Goal: Transaction & Acquisition: Subscribe to service/newsletter

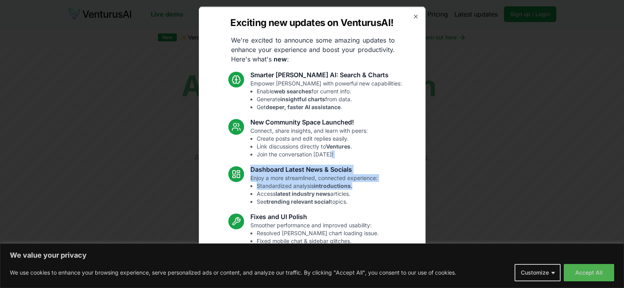
drag, startPoint x: 424, startPoint y: 183, endPoint x: 414, endPoint y: 129, distance: 54.5
click at [414, 131] on div "Exciting new updates on VenturusAI! We're excited to announce some amazing upda…" at bounding box center [312, 143] width 227 height 275
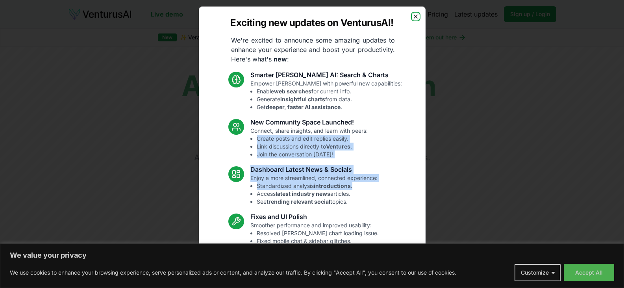
click at [412, 17] on icon "button" at bounding box center [415, 16] width 6 height 6
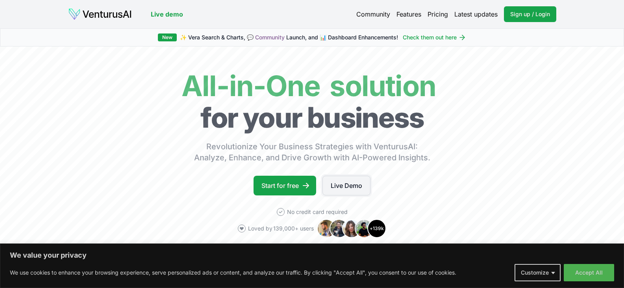
click at [340, 181] on link "Live Demo" at bounding box center [346, 185] width 48 height 20
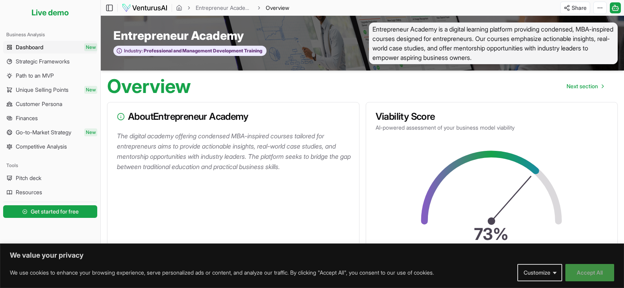
click at [583, 273] on button "Accept All" at bounding box center [589, 272] width 49 height 17
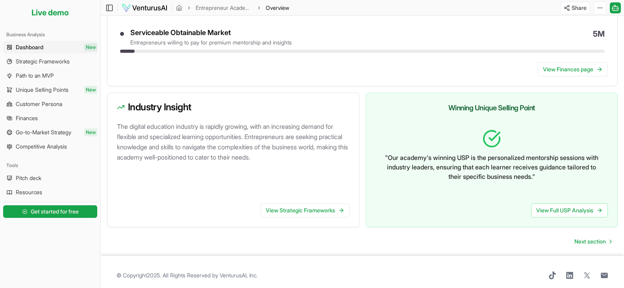
scroll to position [427, 0]
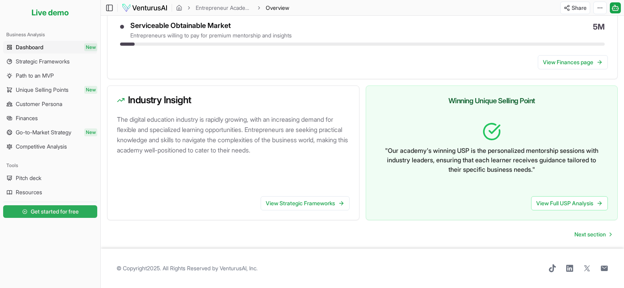
click at [44, 209] on span "Get started for free" at bounding box center [55, 211] width 48 height 8
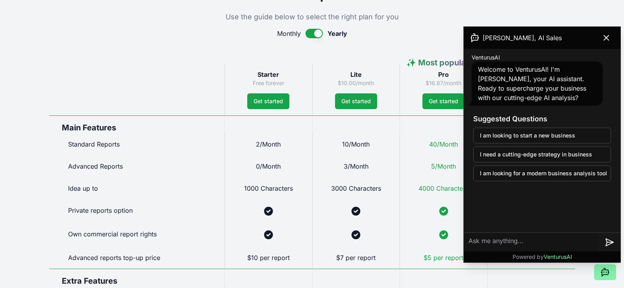
scroll to position [375, 0]
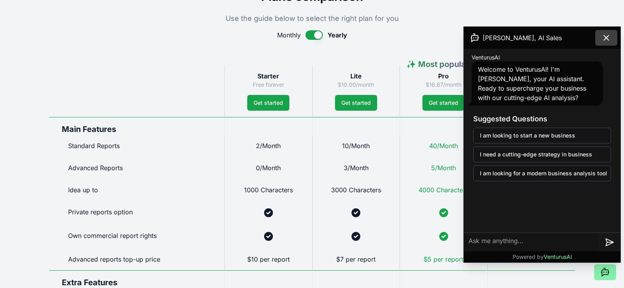
click at [604, 37] on icon at bounding box center [605, 37] width 9 height 9
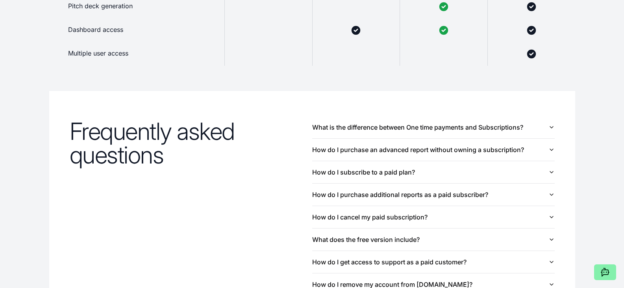
scroll to position [774, 0]
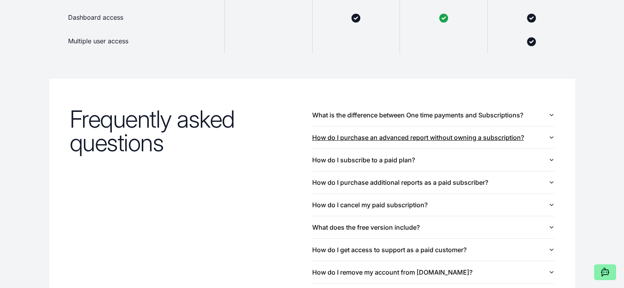
click at [549, 137] on icon "button" at bounding box center [551, 137] width 6 height 6
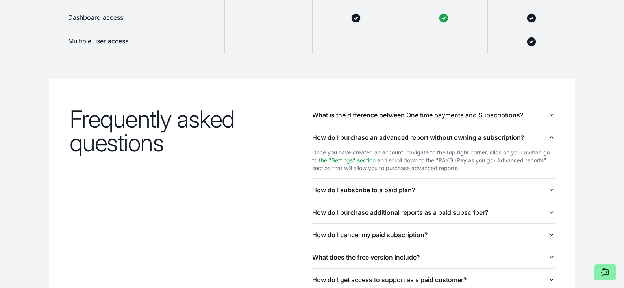
click at [553, 257] on icon "button" at bounding box center [551, 257] width 6 height 6
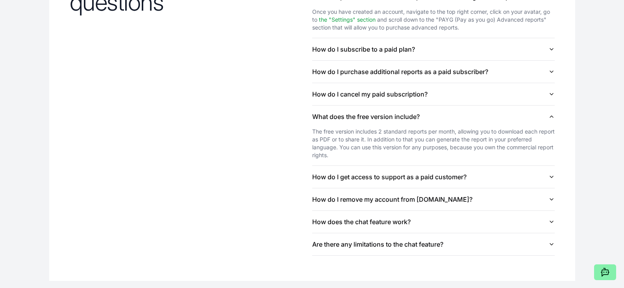
scroll to position [898, 0]
